Goal: Information Seeking & Learning: Check status

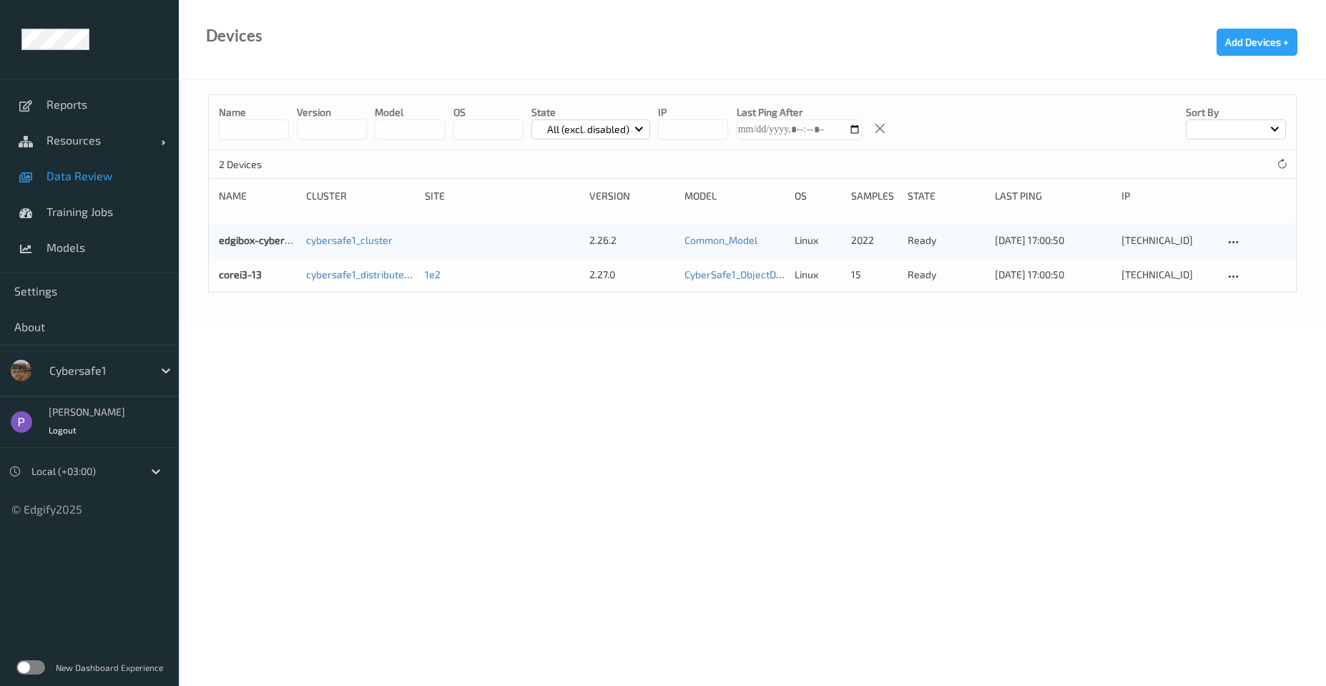
click at [102, 182] on span "Data Review" at bounding box center [105, 176] width 118 height 14
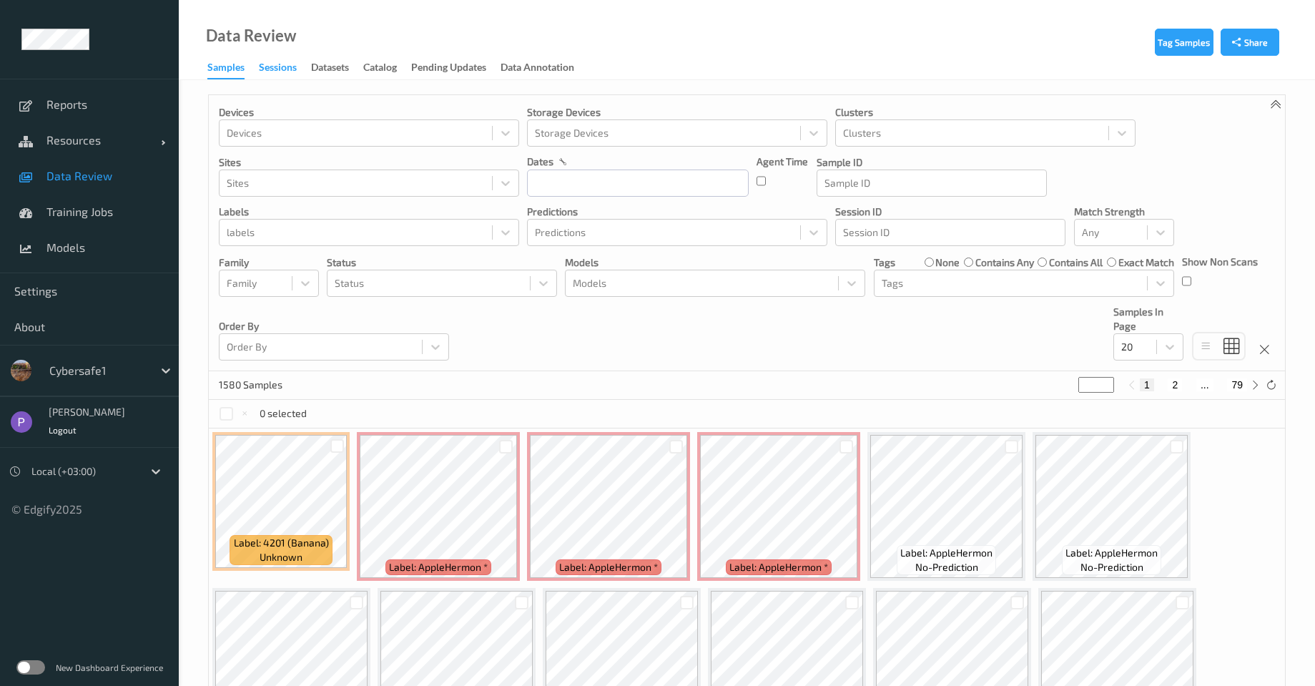
click at [262, 66] on div "Sessions" at bounding box center [278, 69] width 38 height 18
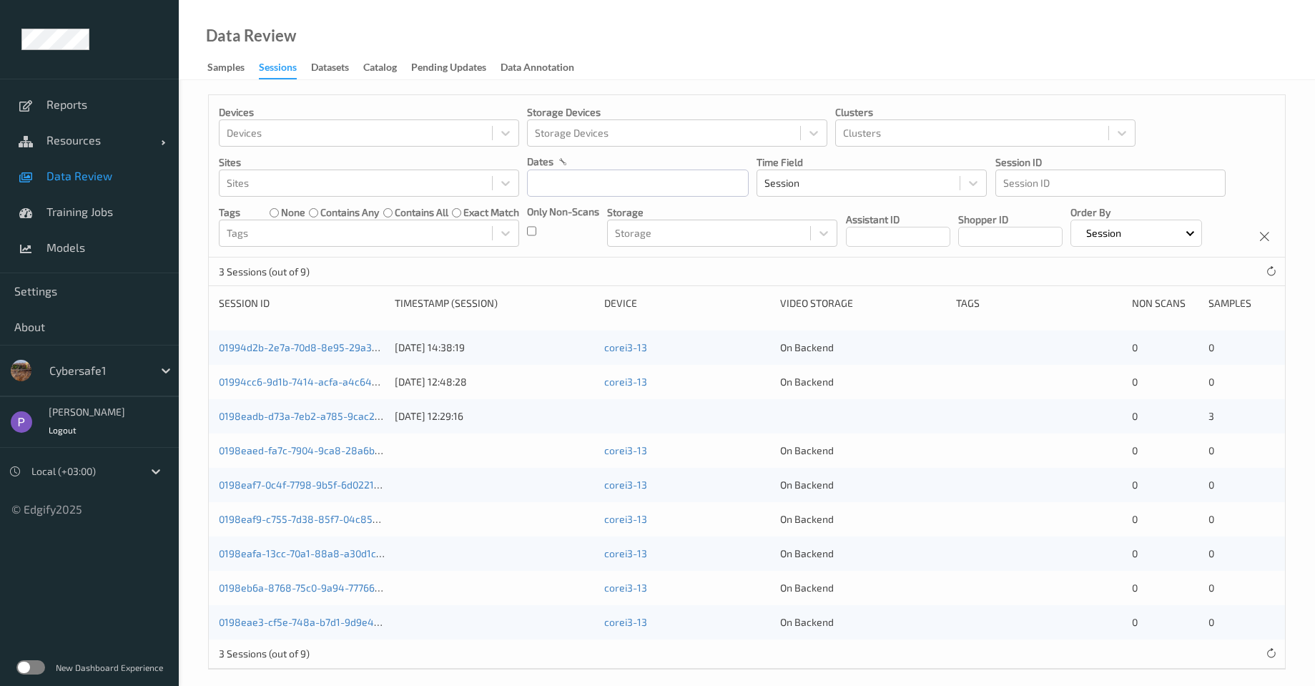
click at [92, 354] on div "Cybersafe1" at bounding box center [89, 370] width 179 height 51
click at [92, 359] on div "Cybersafe1" at bounding box center [97, 370] width 111 height 23
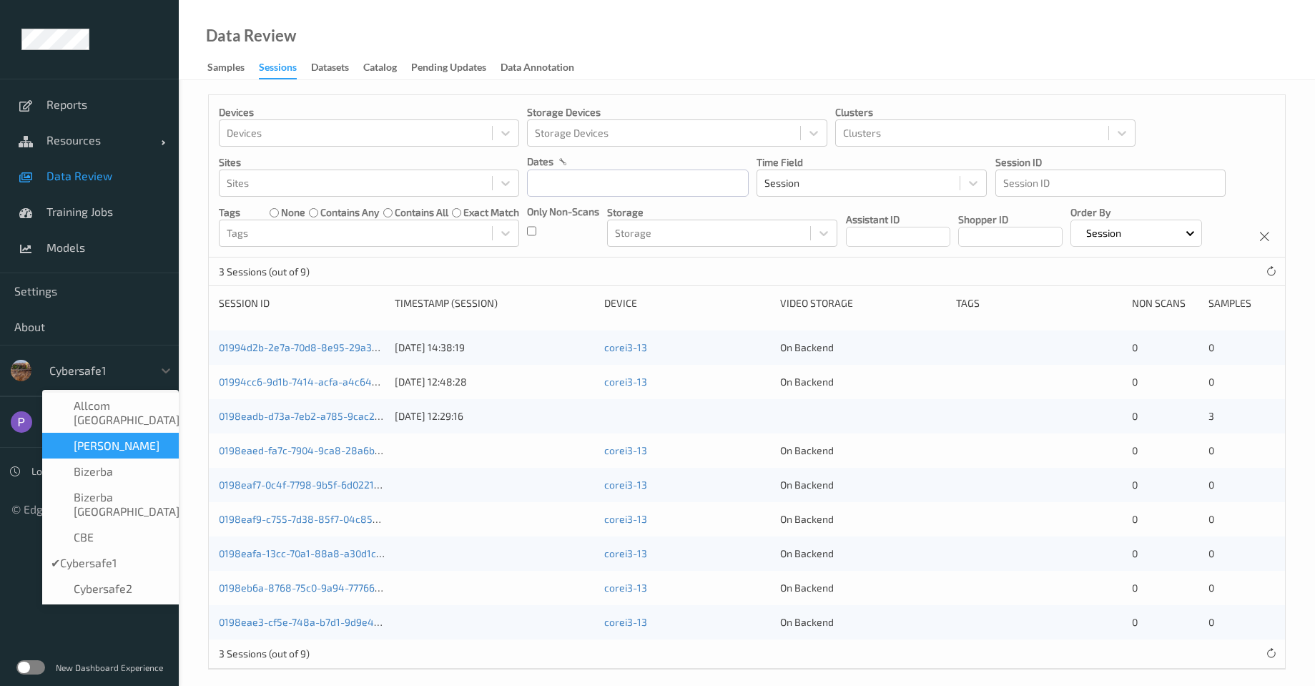
click at [87, 458] on div "Bizerba" at bounding box center [110, 471] width 137 height 26
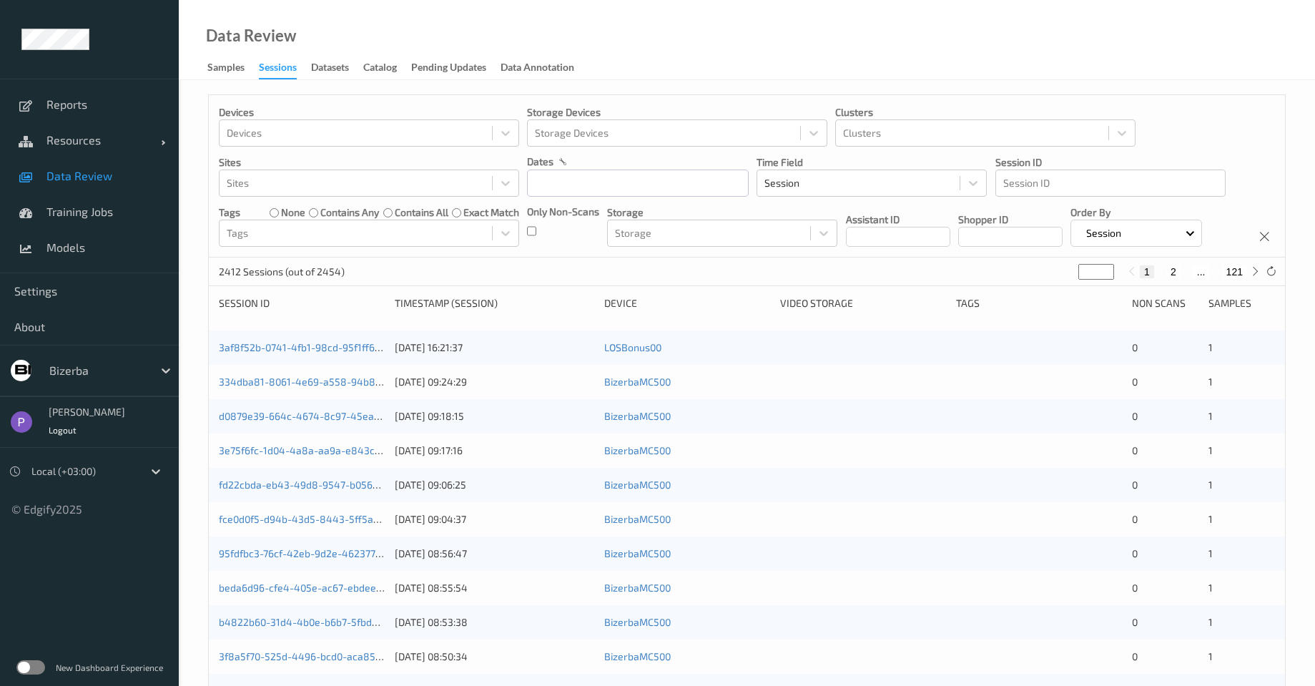
click at [23, 655] on div "New Dashboard Experience" at bounding box center [89, 666] width 179 height 37
click at [25, 666] on label at bounding box center [30, 667] width 29 height 14
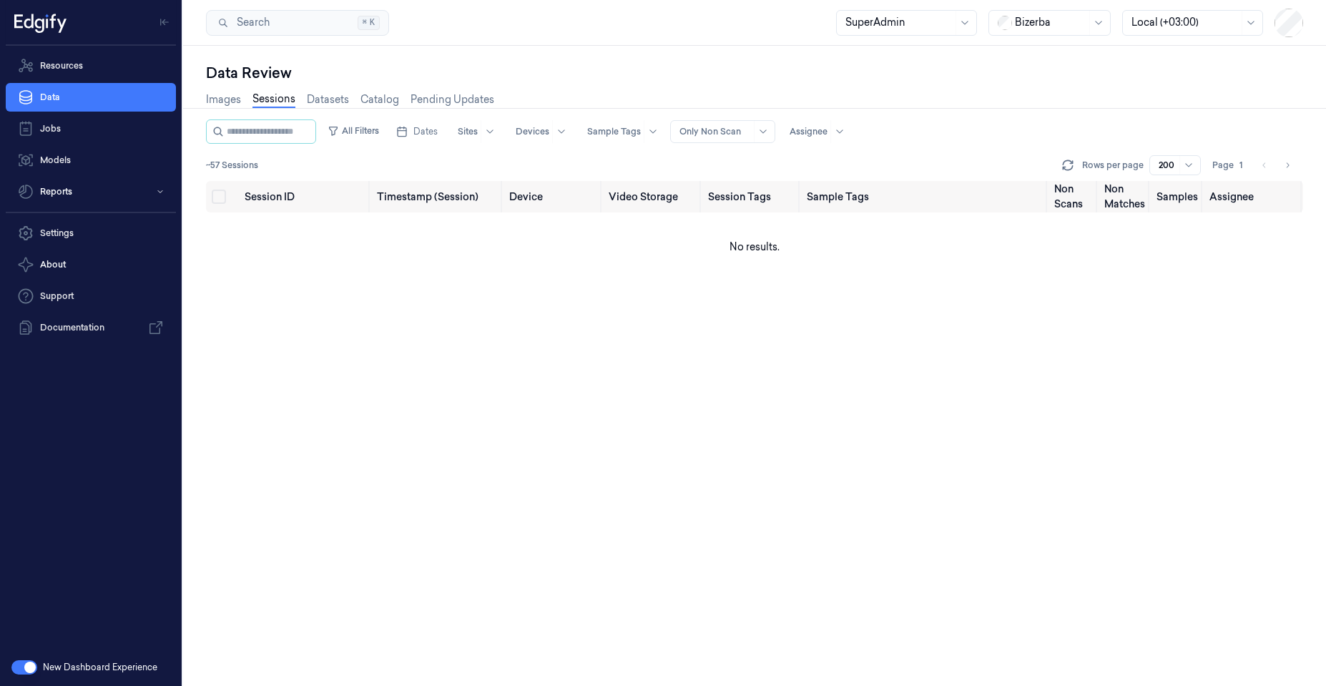
click at [1079, 29] on div at bounding box center [1050, 22] width 71 height 15
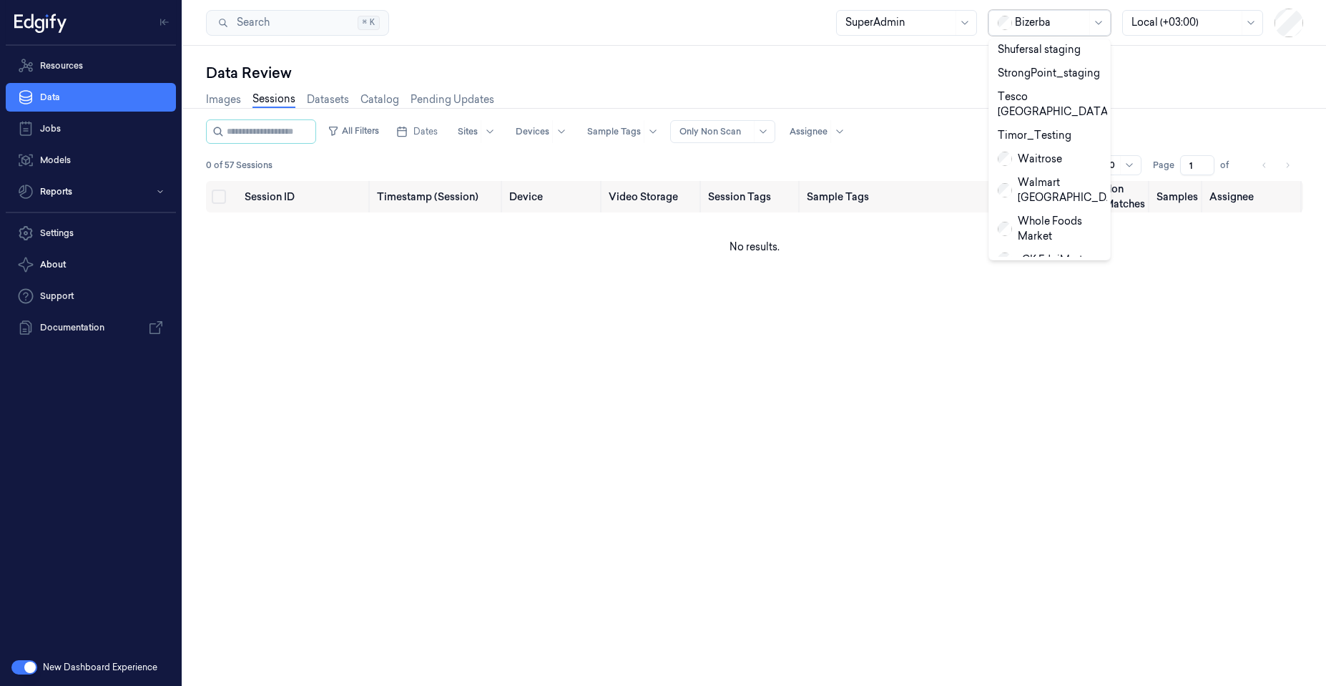
scroll to position [798, 0]
click at [1005, 297] on div "Zebra" at bounding box center [1021, 304] width 48 height 15
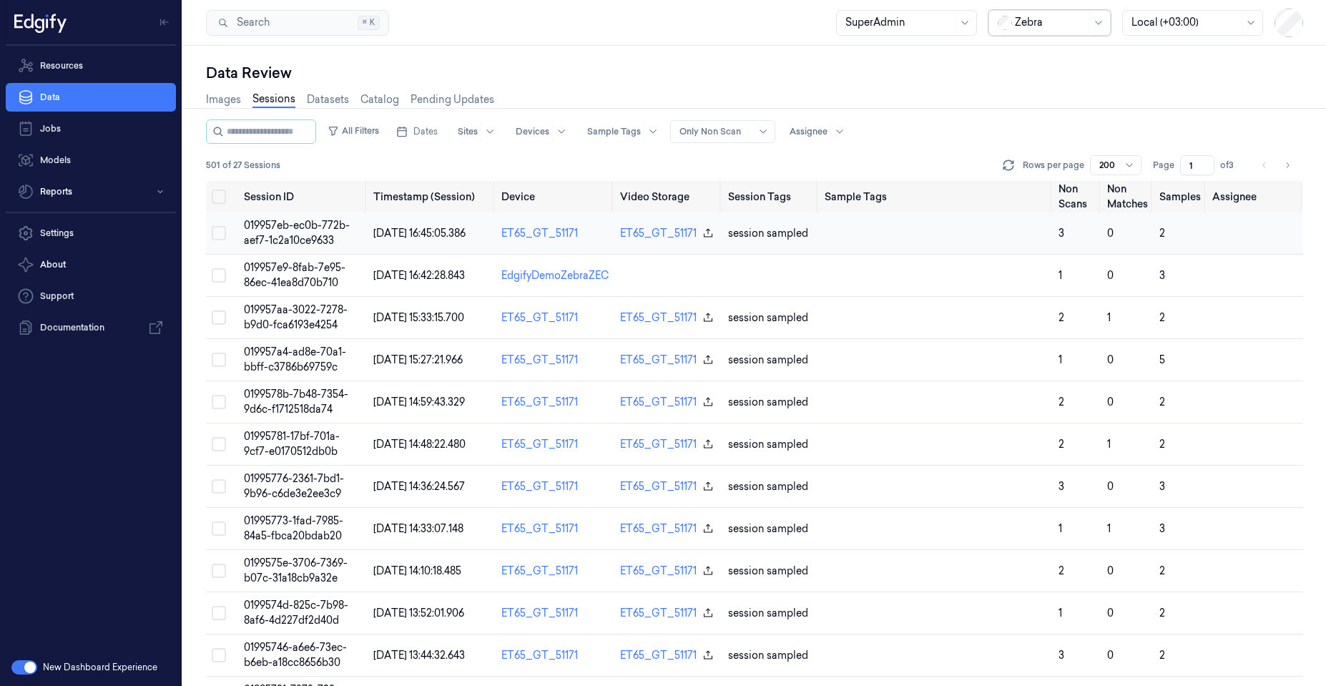
click at [266, 245] on span "019957eb-ec0b-772b-aef7-1c2a10ce9633" at bounding box center [297, 233] width 106 height 28
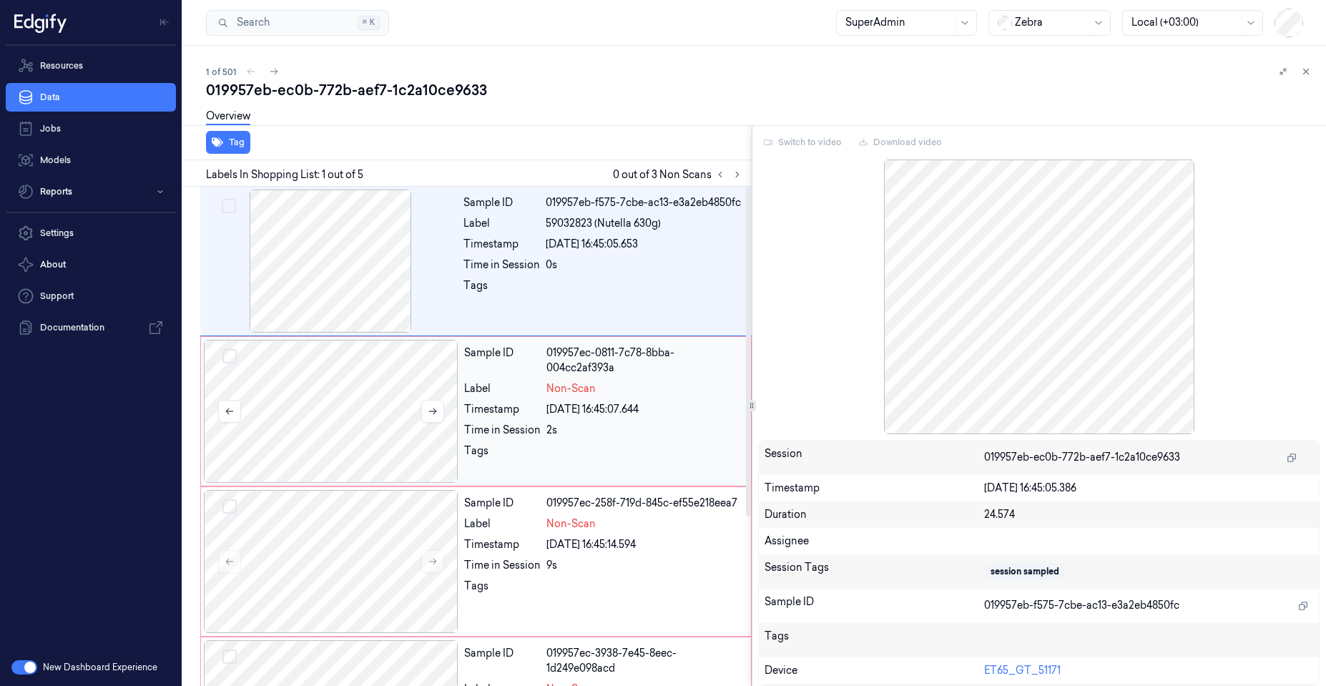
click at [311, 387] on div at bounding box center [331, 411] width 255 height 143
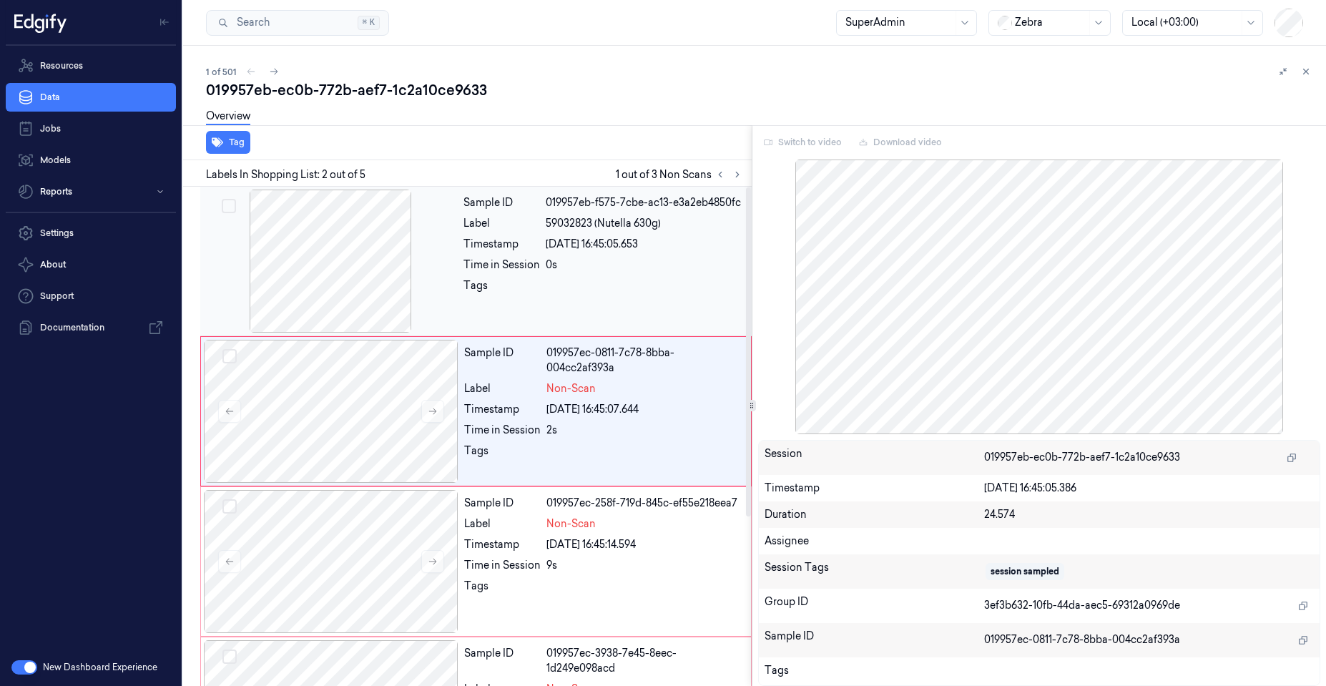
click at [310, 310] on div at bounding box center [330, 260] width 255 height 143
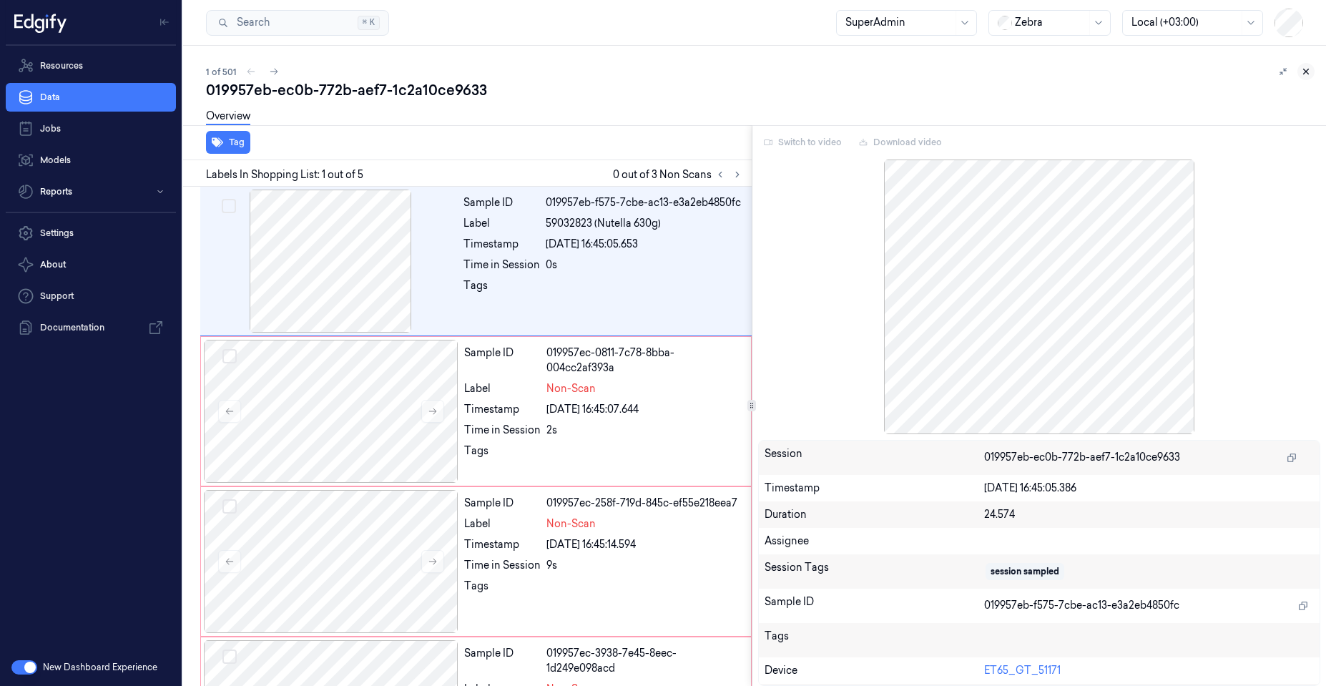
click at [1307, 69] on icon at bounding box center [1306, 71] width 10 height 10
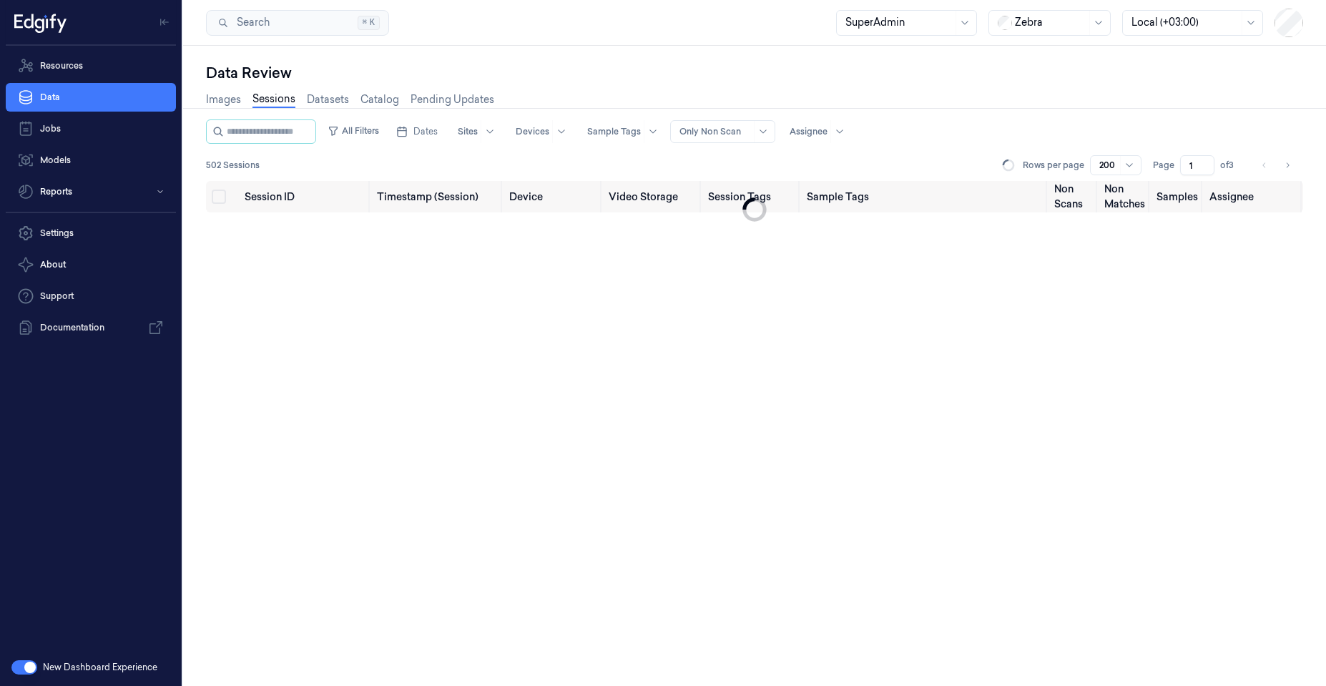
click at [718, 130] on div at bounding box center [714, 131] width 71 height 13
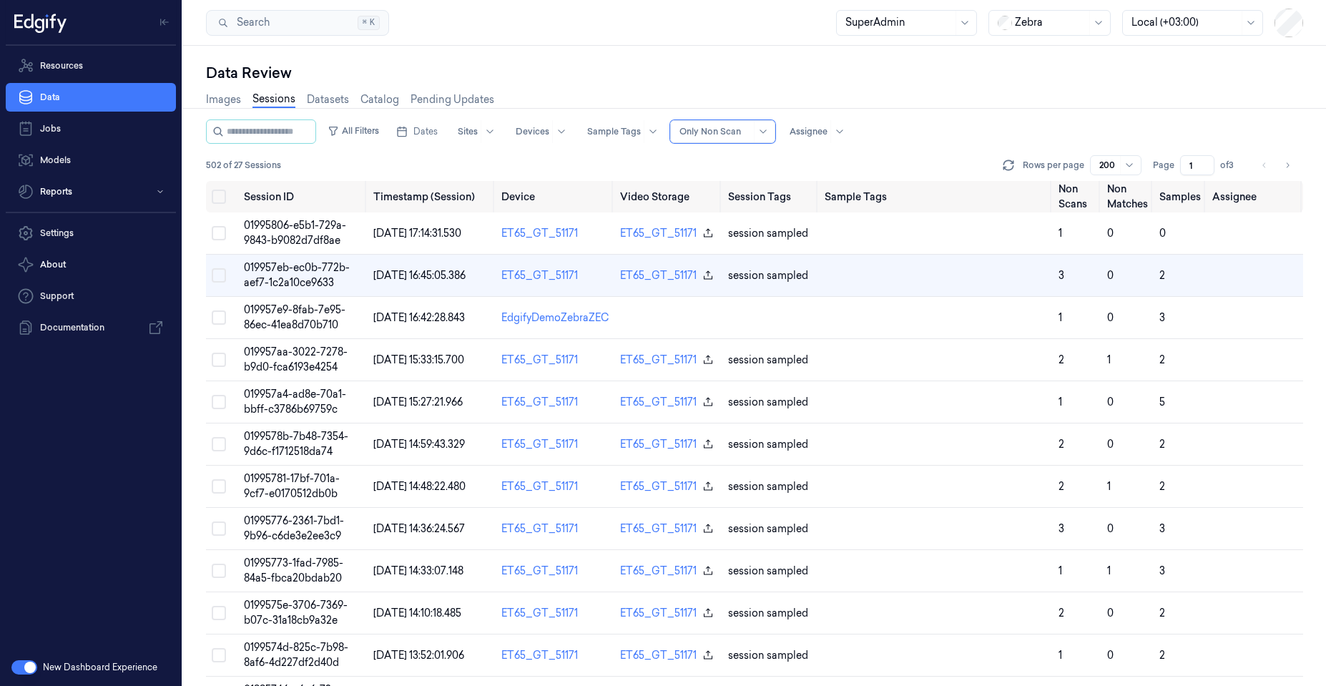
click at [718, 130] on div at bounding box center [714, 131] width 71 height 13
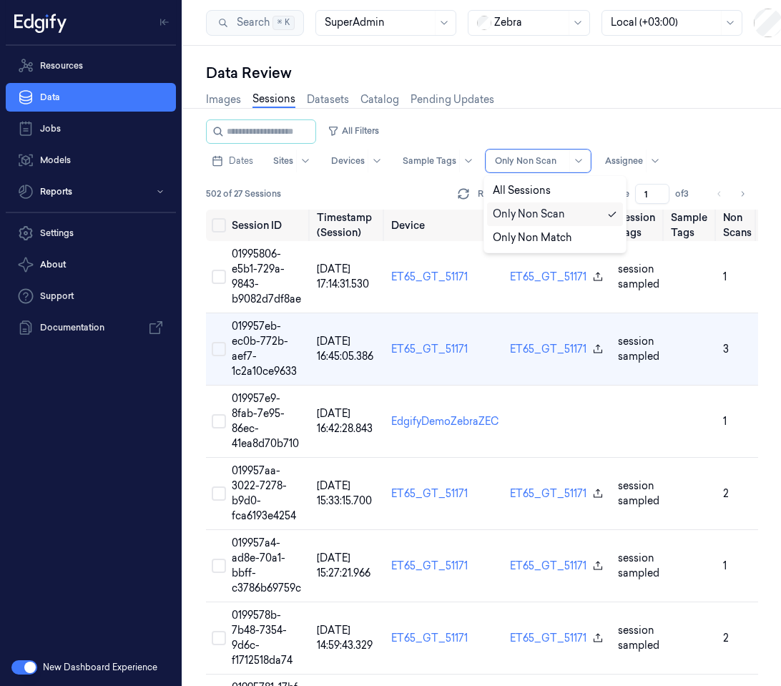
click at [557, 150] on div "Only Non Scan" at bounding box center [530, 160] width 71 height 21
click at [549, 186] on div "All Sessions" at bounding box center [522, 190] width 58 height 15
click at [508, 160] on div at bounding box center [530, 160] width 71 height 13
click at [518, 208] on div "Only Non Scan" at bounding box center [529, 214] width 72 height 15
click at [523, 167] on div "Only Non Scan" at bounding box center [530, 160] width 71 height 21
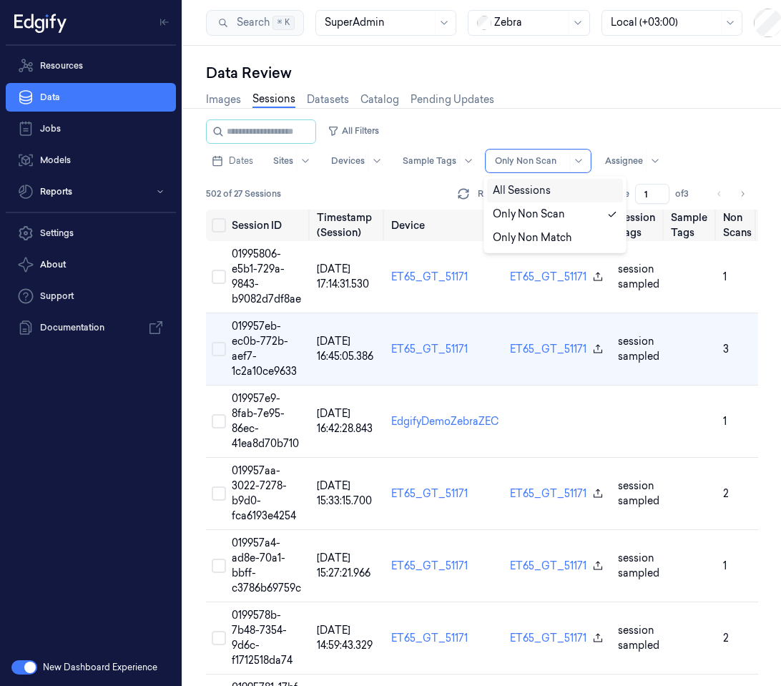
click at [520, 188] on div "All Sessions" at bounding box center [522, 190] width 58 height 15
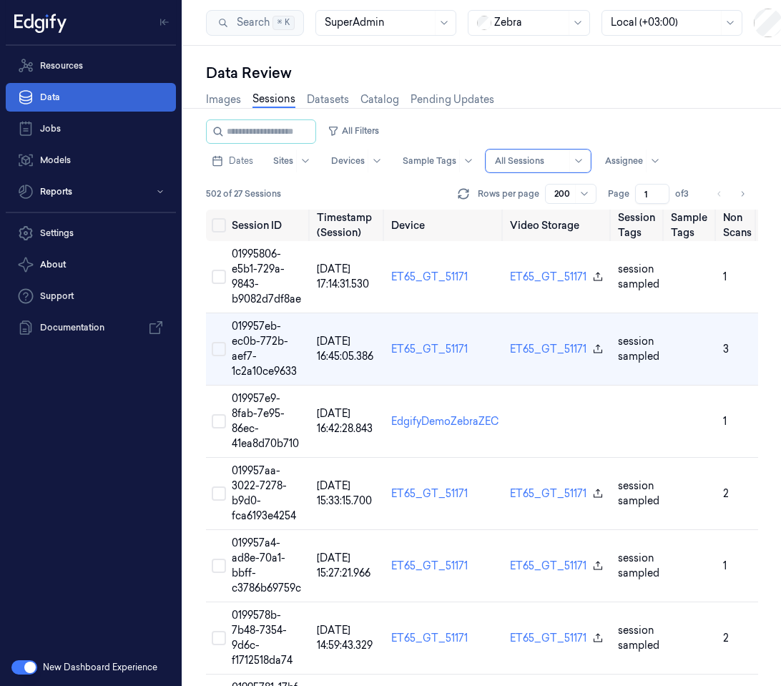
click at [64, 103] on link "Data" at bounding box center [91, 97] width 170 height 29
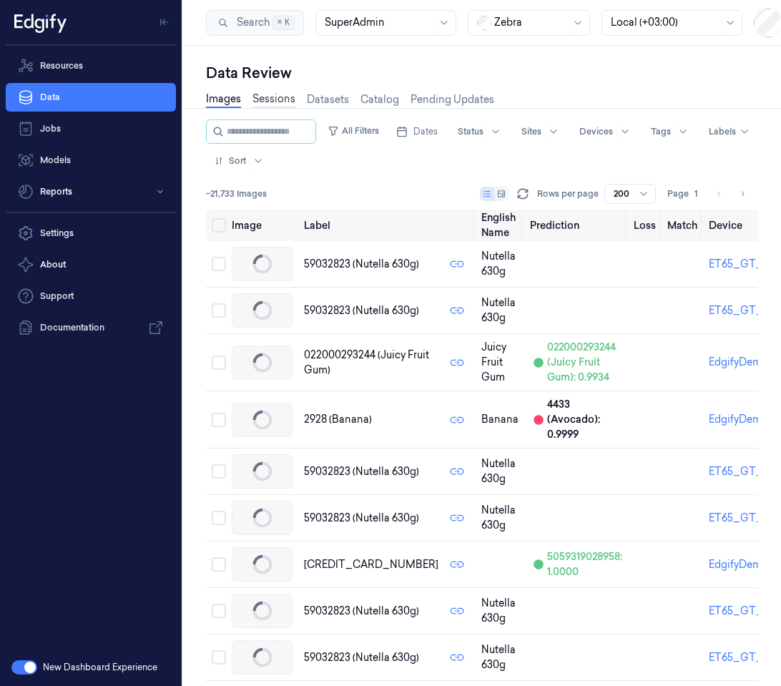
click at [278, 103] on link "Sessions" at bounding box center [273, 100] width 43 height 16
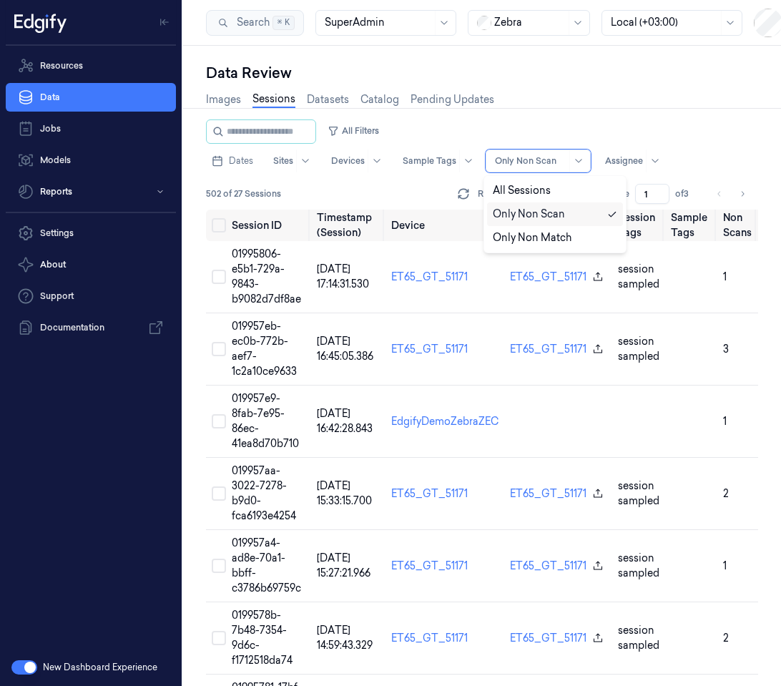
click at [527, 161] on div at bounding box center [530, 160] width 71 height 13
click at [526, 189] on div "All Sessions" at bounding box center [522, 190] width 58 height 15
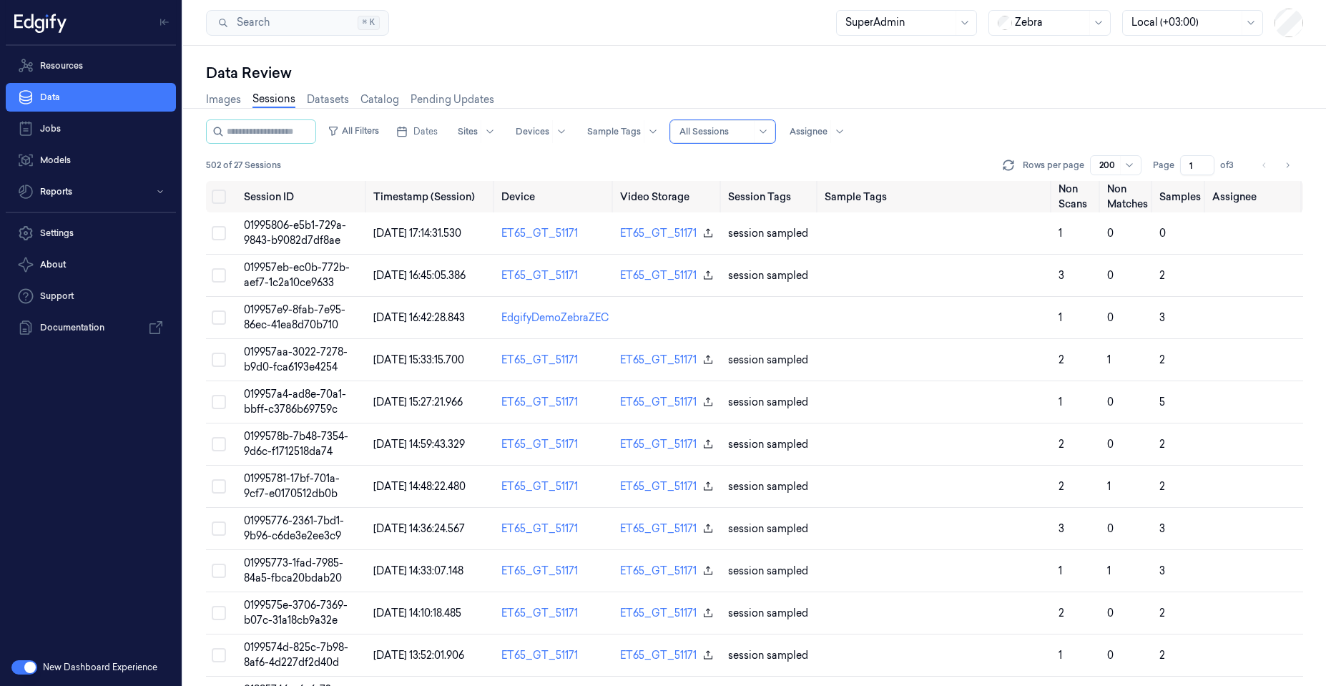
click at [745, 132] on div at bounding box center [714, 131] width 71 height 13
click at [721, 179] on div "Only Non Scan" at bounding box center [738, 184] width 72 height 15
click at [730, 144] on div "All Filters Dates Sites Devices Sample Tags Alert Type Only Non Scan Assignee 5…" at bounding box center [754, 149] width 1097 height 61
click at [733, 135] on div at bounding box center [714, 131] width 71 height 13
click at [731, 159] on div "All Sessions" at bounding box center [731, 161] width 58 height 15
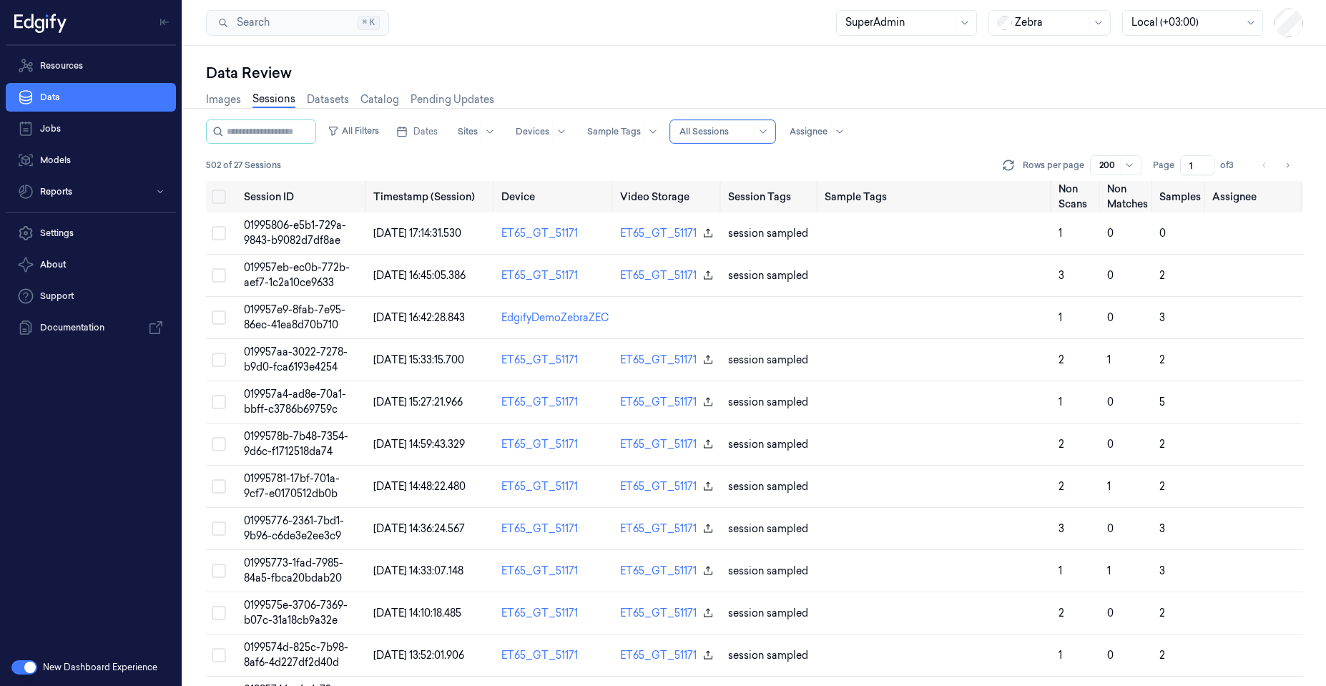
drag, startPoint x: 734, startPoint y: 129, endPoint x: 732, endPoint y: 142, distance: 13.0
click at [734, 130] on div at bounding box center [714, 131] width 71 height 13
click at [731, 179] on div "Only Non Scan" at bounding box center [738, 184] width 72 height 15
click at [736, 134] on div at bounding box center [714, 131] width 71 height 13
click at [726, 203] on div "Only Non Match" at bounding box center [741, 208] width 79 height 15
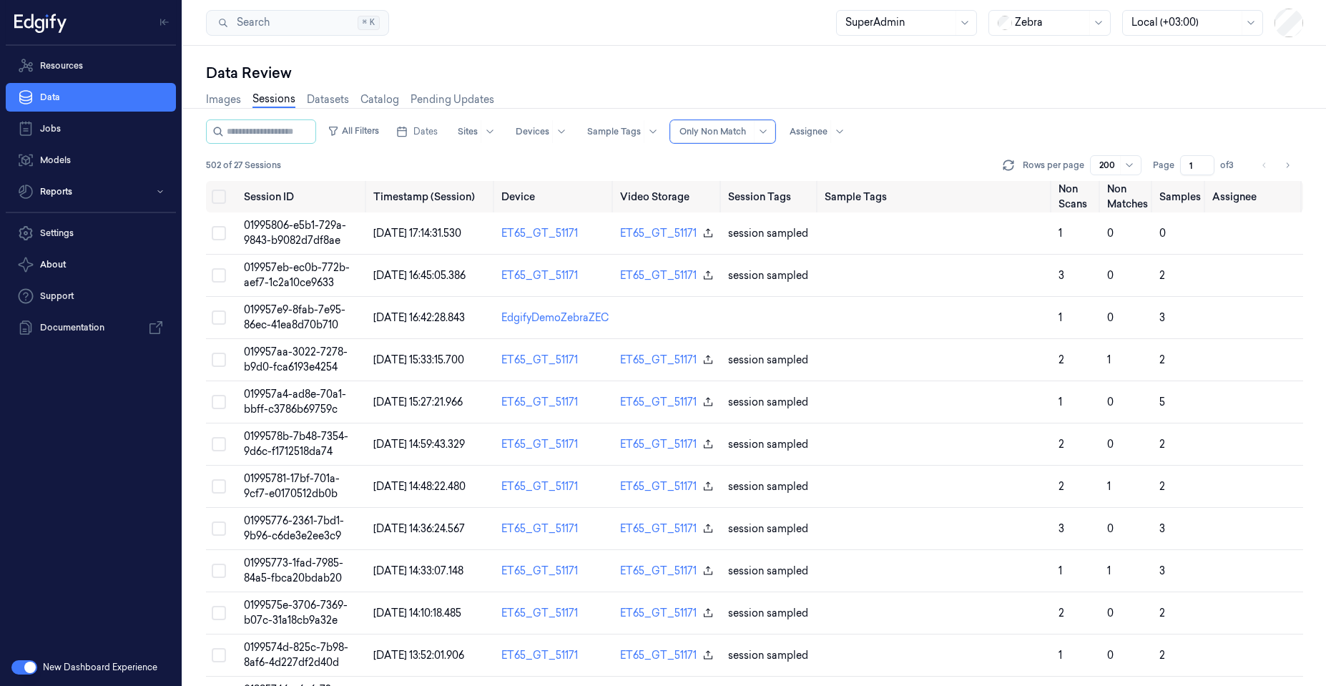
click at [721, 136] on div at bounding box center [714, 131] width 71 height 13
click at [723, 160] on div "All Sessions" at bounding box center [731, 161] width 58 height 15
click at [716, 137] on div at bounding box center [714, 131] width 71 height 13
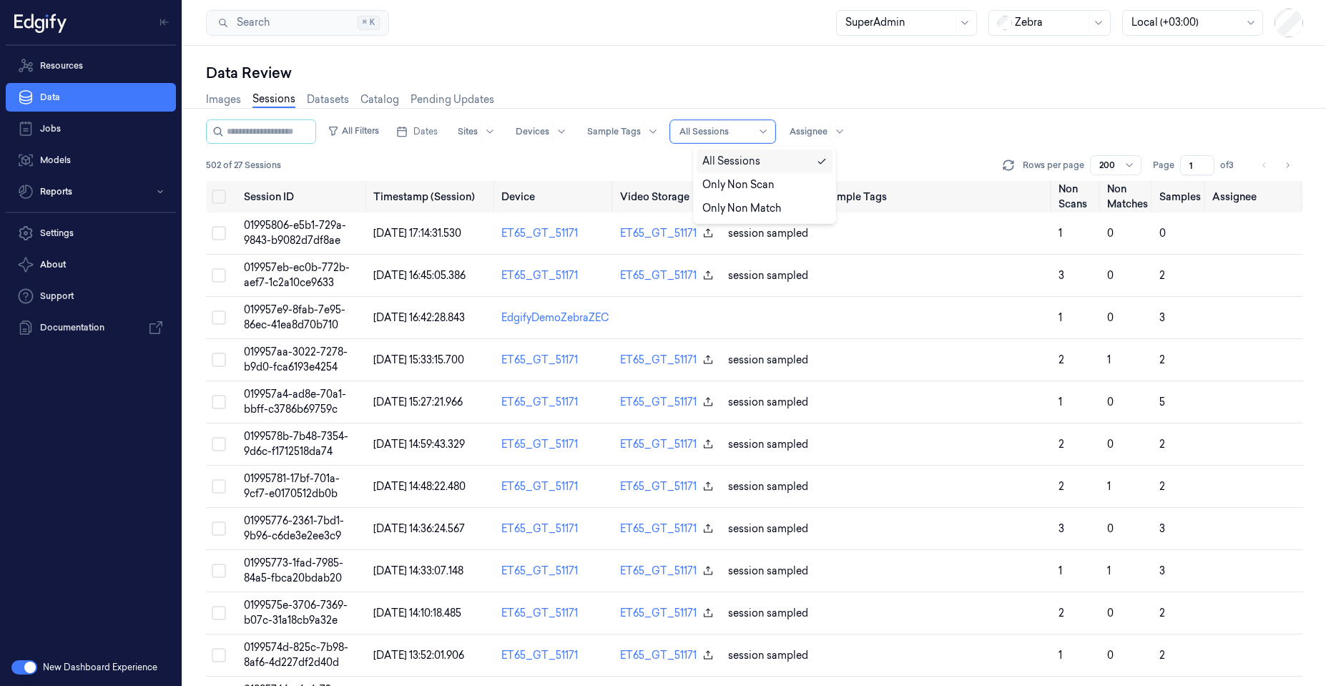
click at [716, 137] on div at bounding box center [714, 131] width 71 height 13
click at [716, 138] on div "All Sessions" at bounding box center [714, 131] width 71 height 21
click at [715, 185] on div "Only Non Scan" at bounding box center [738, 184] width 72 height 15
click at [381, 131] on button "All Filters" at bounding box center [353, 130] width 63 height 23
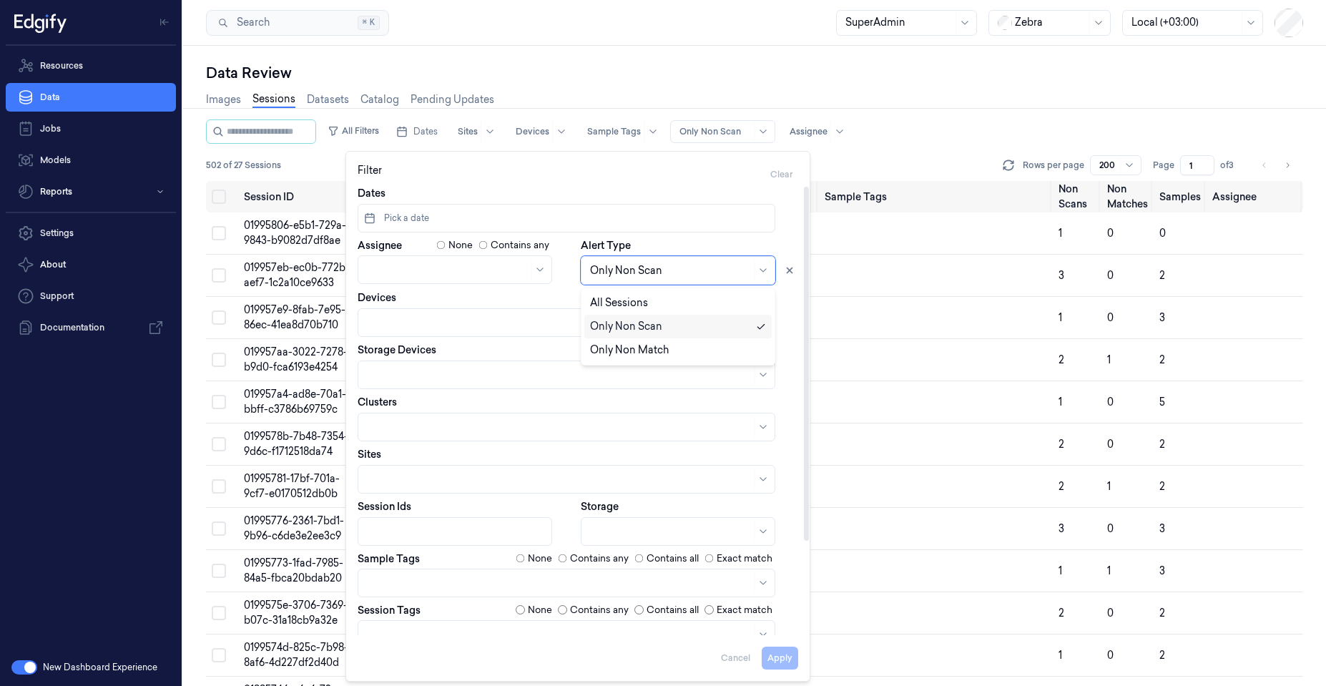
click at [621, 270] on div at bounding box center [670, 270] width 161 height 15
click at [620, 300] on div "All Sessions" at bounding box center [619, 302] width 58 height 15
click at [632, 79] on div "Data Review" at bounding box center [754, 73] width 1097 height 20
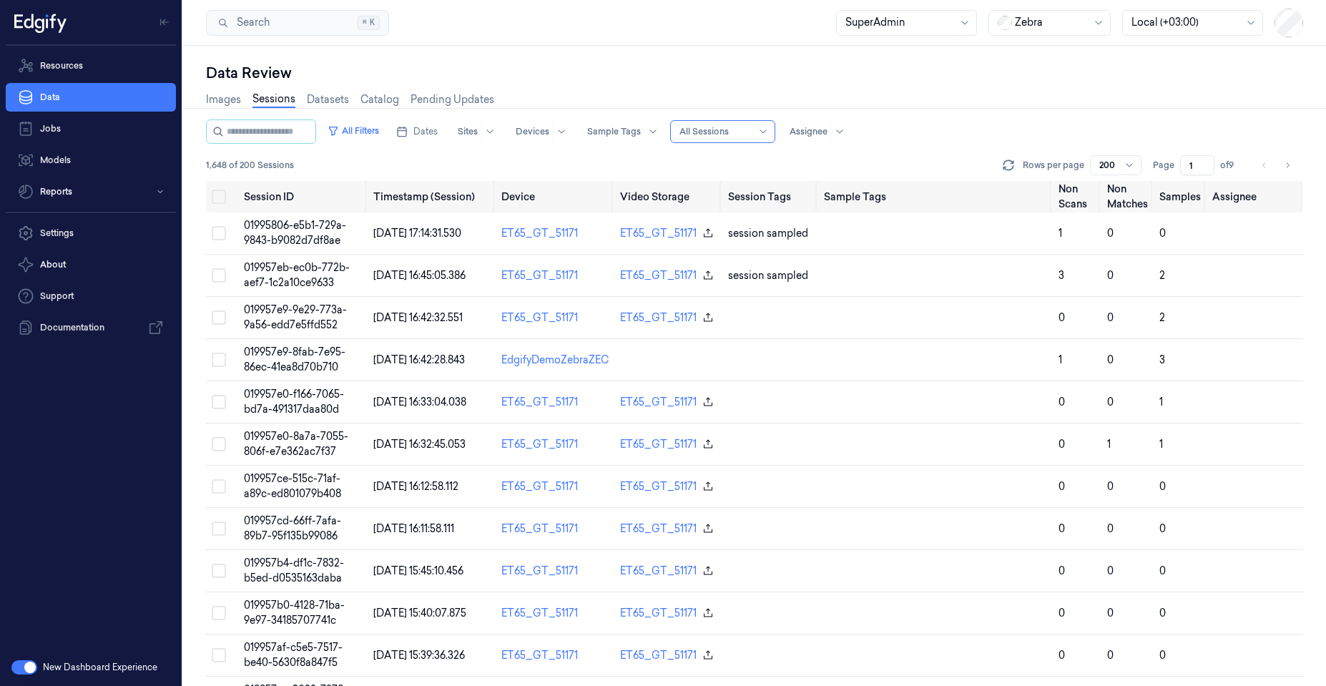
click at [716, 131] on div at bounding box center [714, 131] width 71 height 13
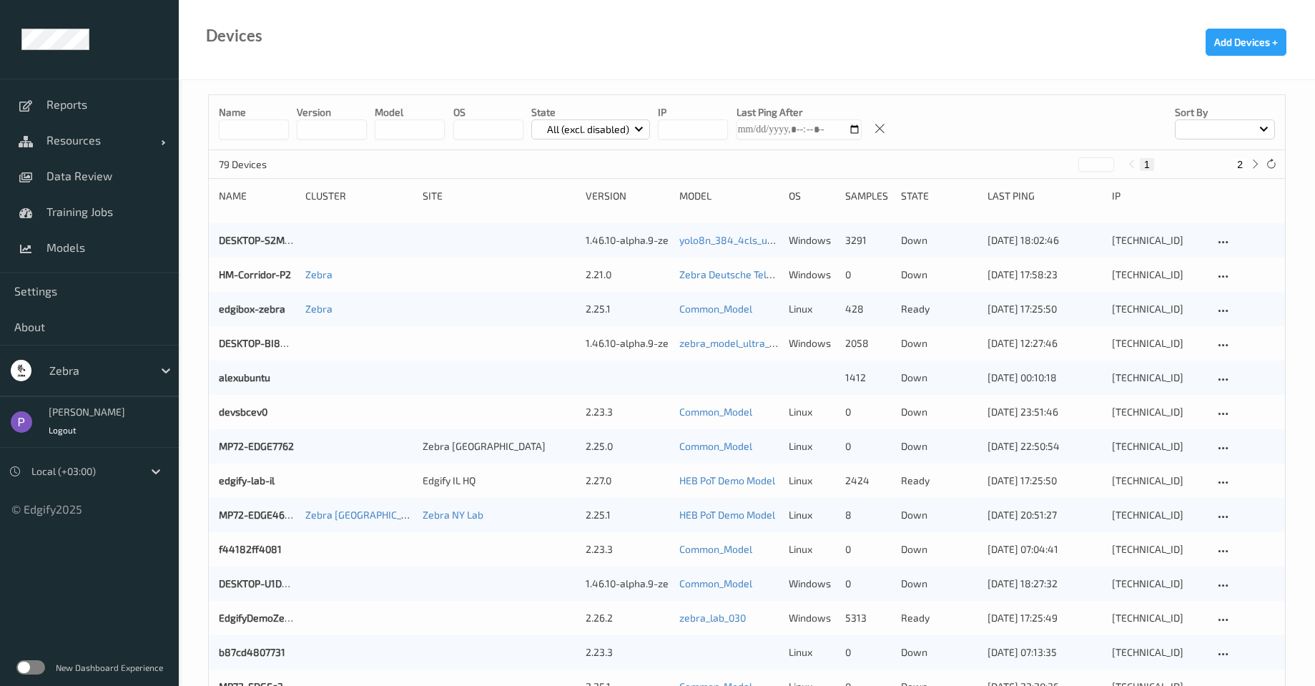
click at [35, 661] on label at bounding box center [30, 667] width 29 height 14
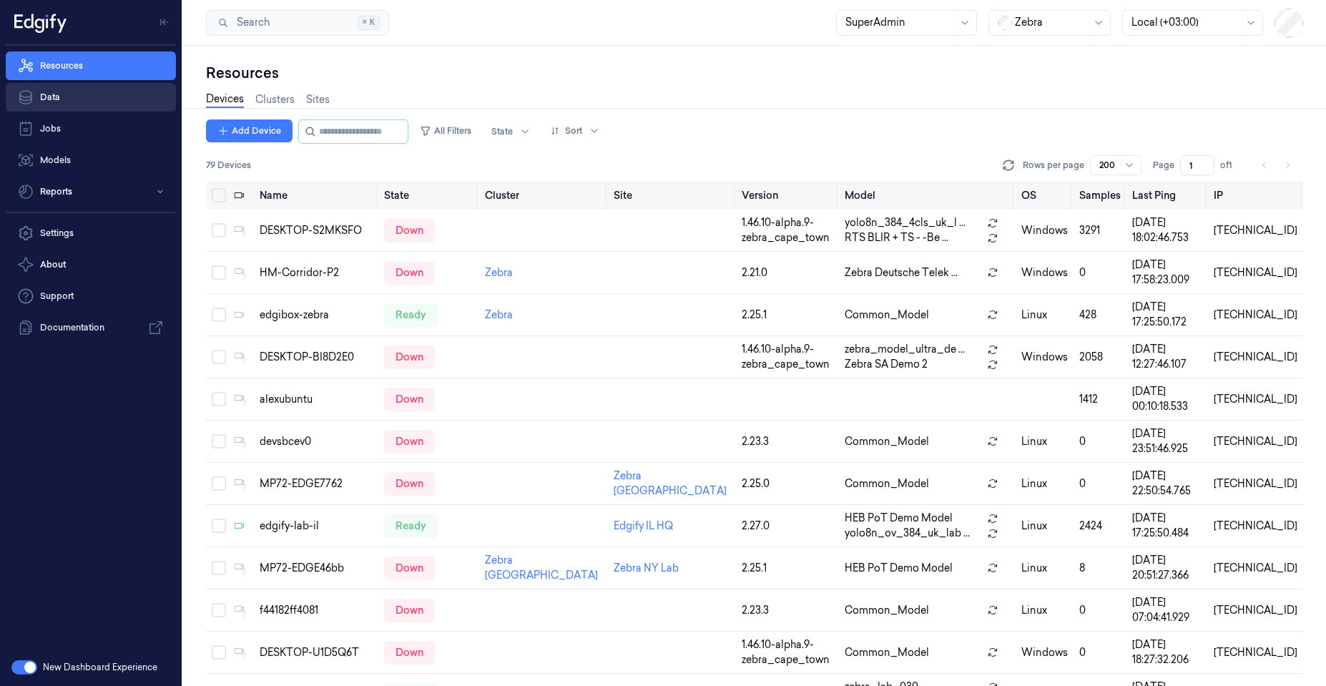
click at [82, 100] on link "Data" at bounding box center [91, 97] width 170 height 29
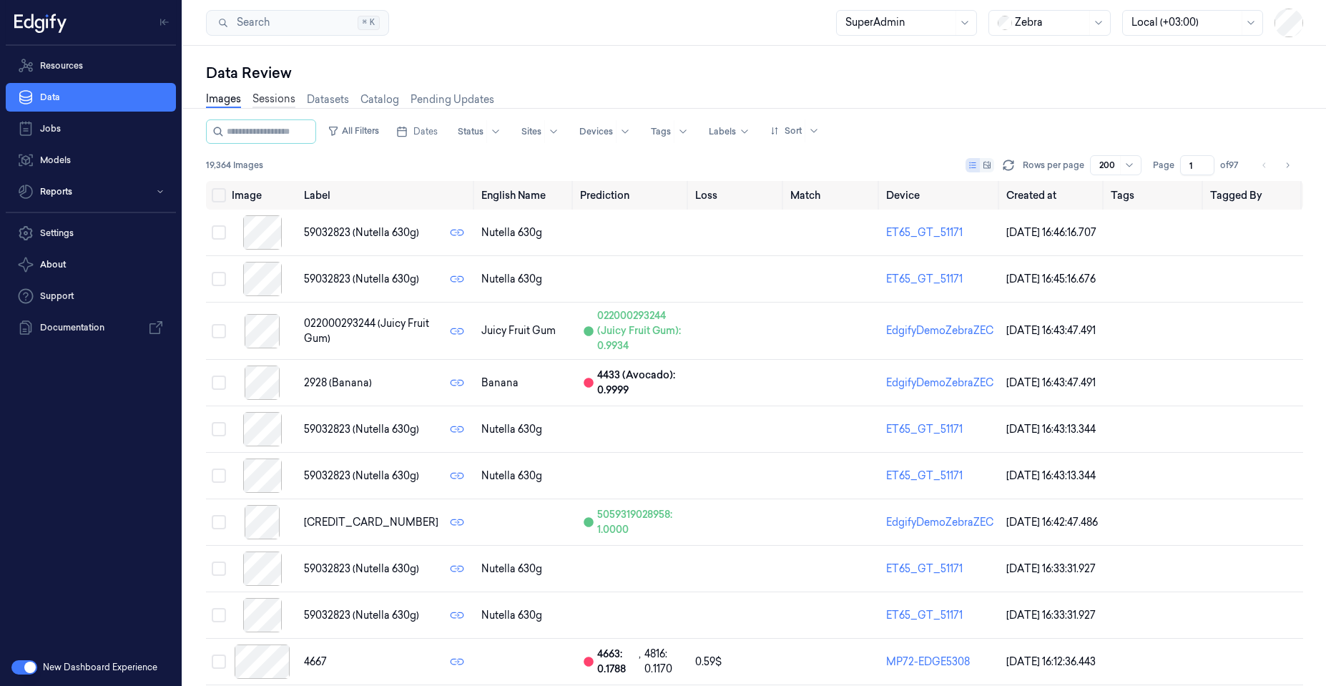
click at [281, 104] on link "Sessions" at bounding box center [273, 100] width 43 height 16
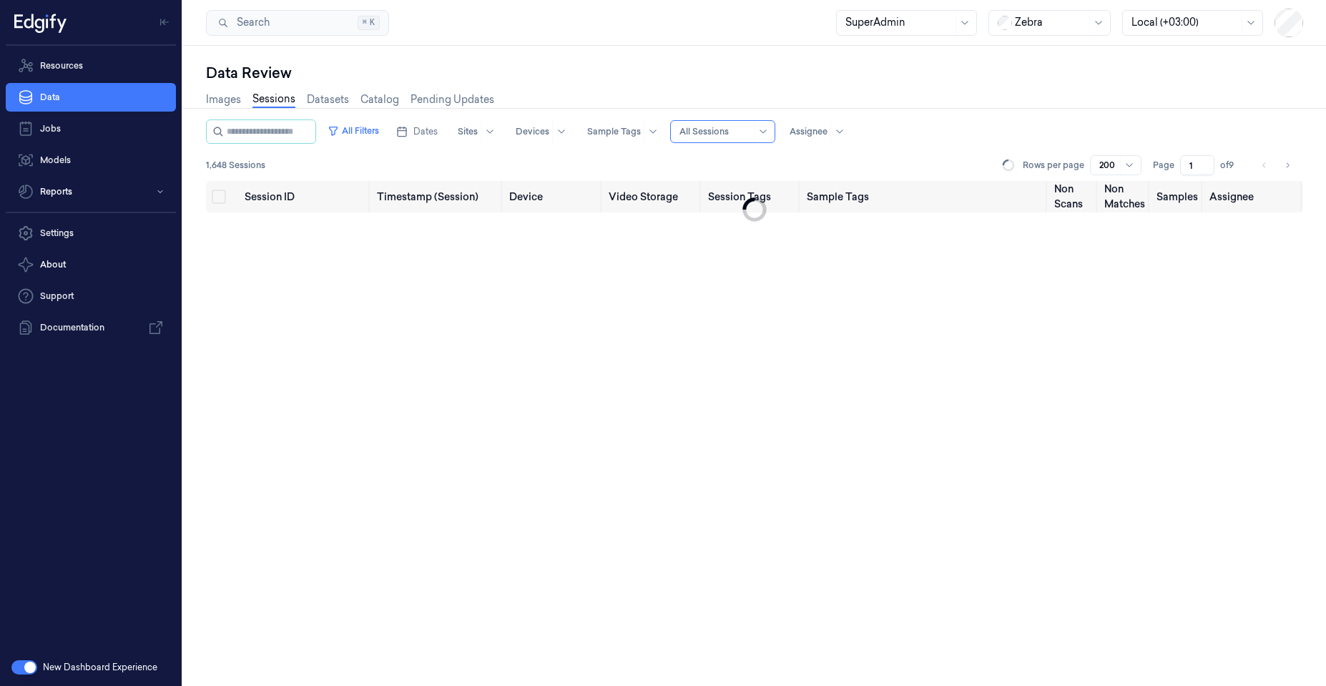
click at [706, 139] on div "All Sessions" at bounding box center [714, 131] width 71 height 21
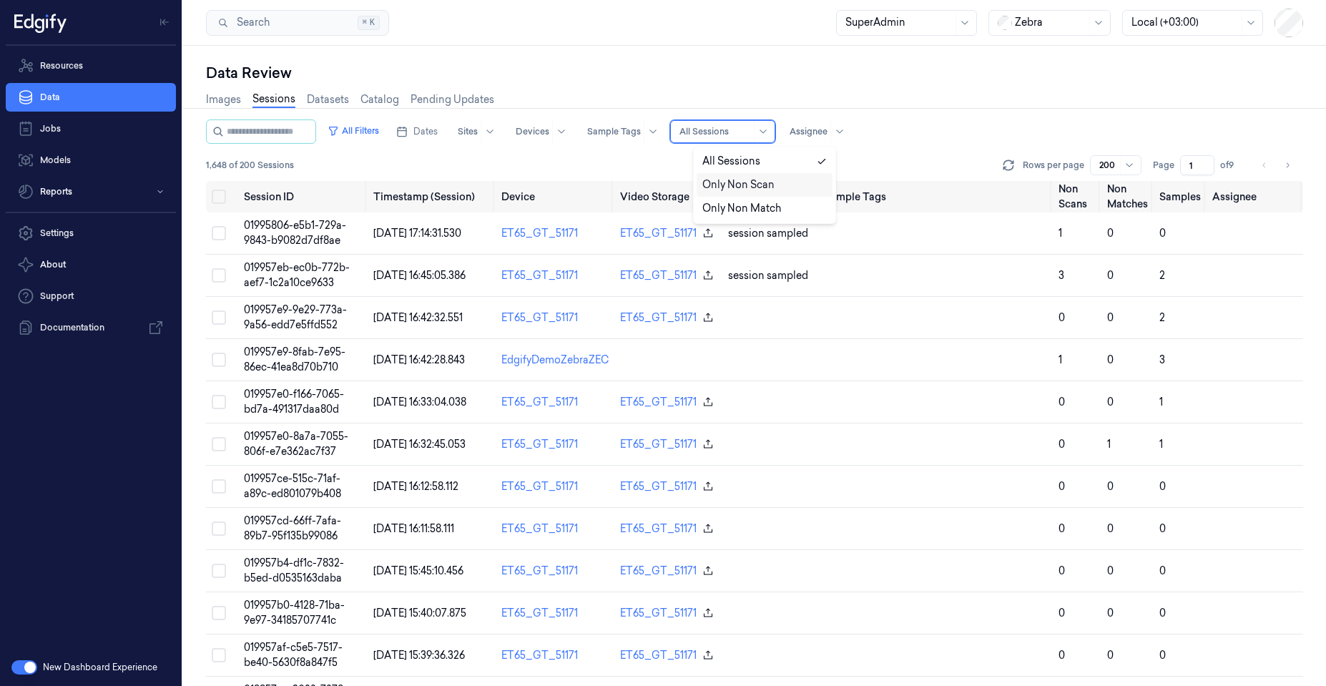
click at [724, 180] on div "Only Non Scan" at bounding box center [738, 184] width 72 height 15
click at [721, 142] on div "Only Non Scan" at bounding box center [722, 131] width 105 height 23
click at [732, 216] on div "Only Non Match" at bounding box center [764, 209] width 136 height 24
